Goal: Task Accomplishment & Management: Manage account settings

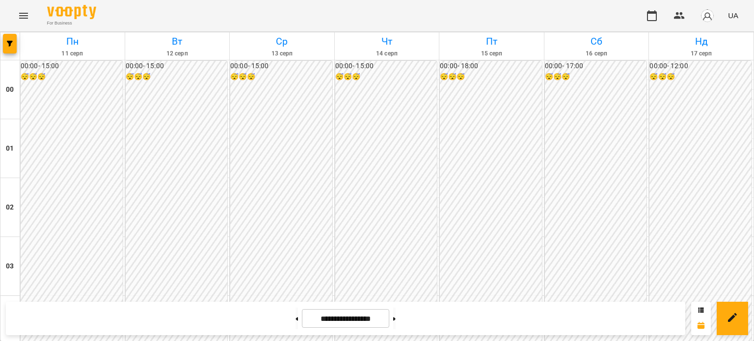
scroll to position [982, 0]
